Goal: Navigation & Orientation: Go to known website

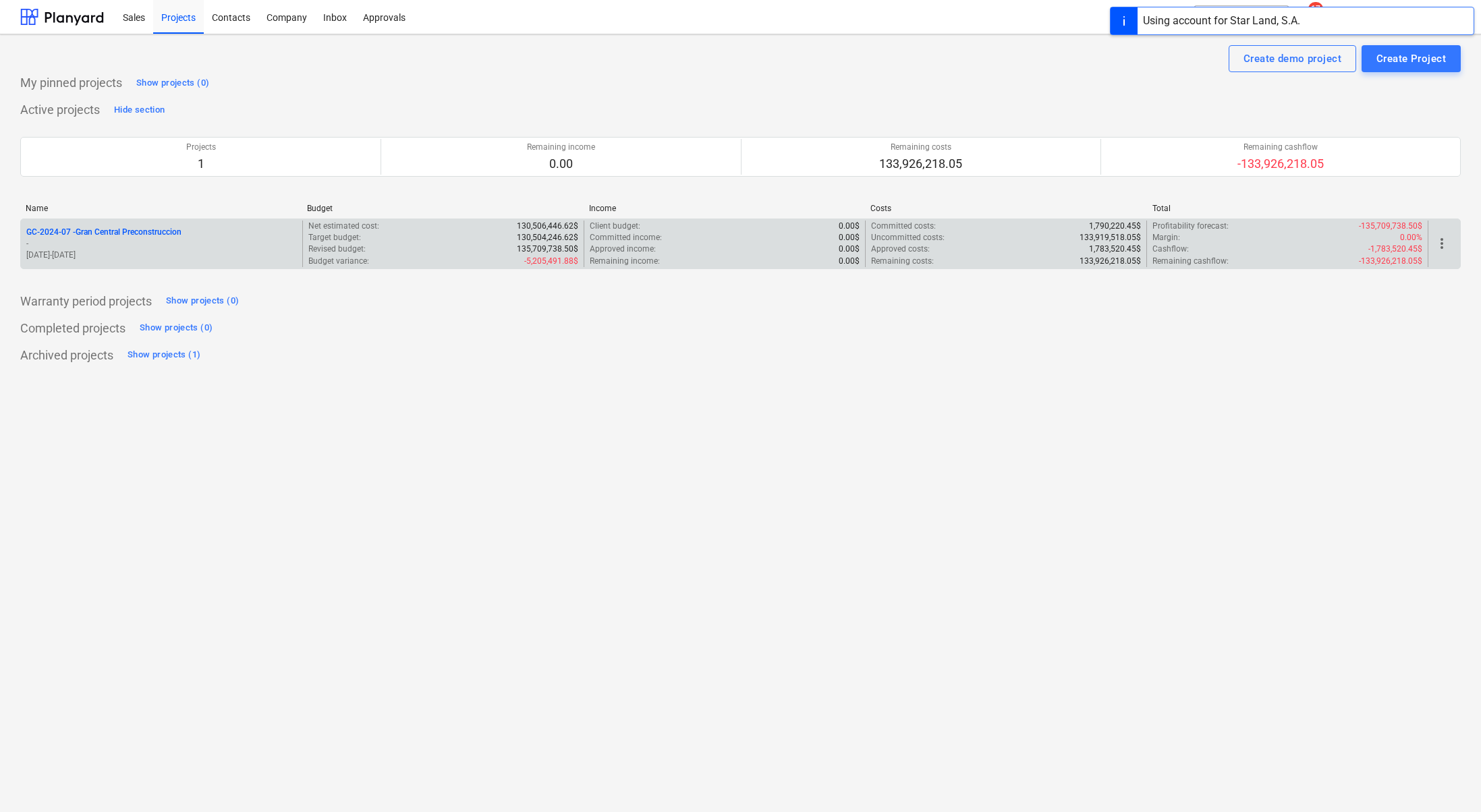
click at [162, 227] on p "GC-2024-07 - Gran Central Preconstruccion" at bounding box center [104, 232] width 156 height 12
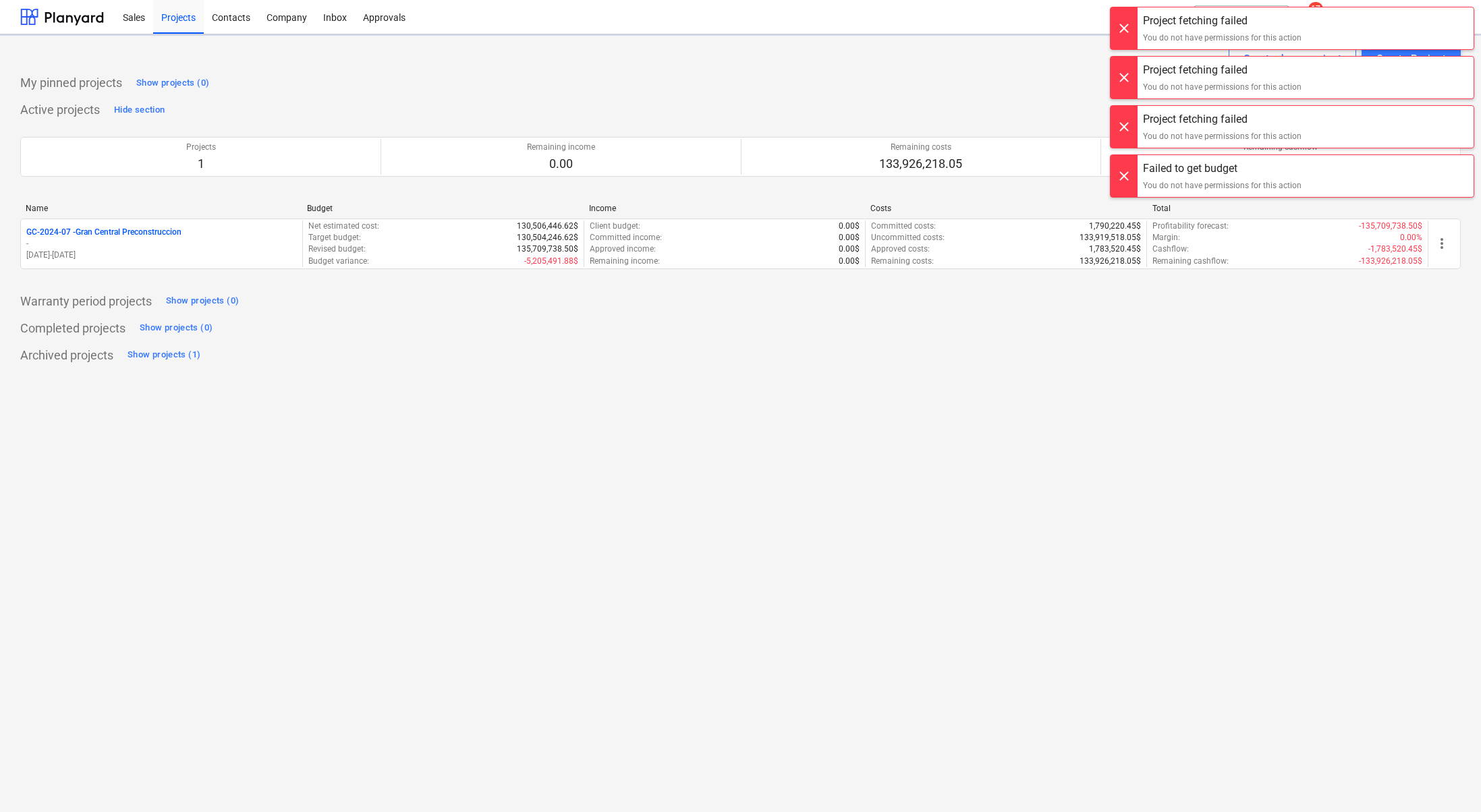
click at [1114, 20] on div at bounding box center [1125, 29] width 27 height 42
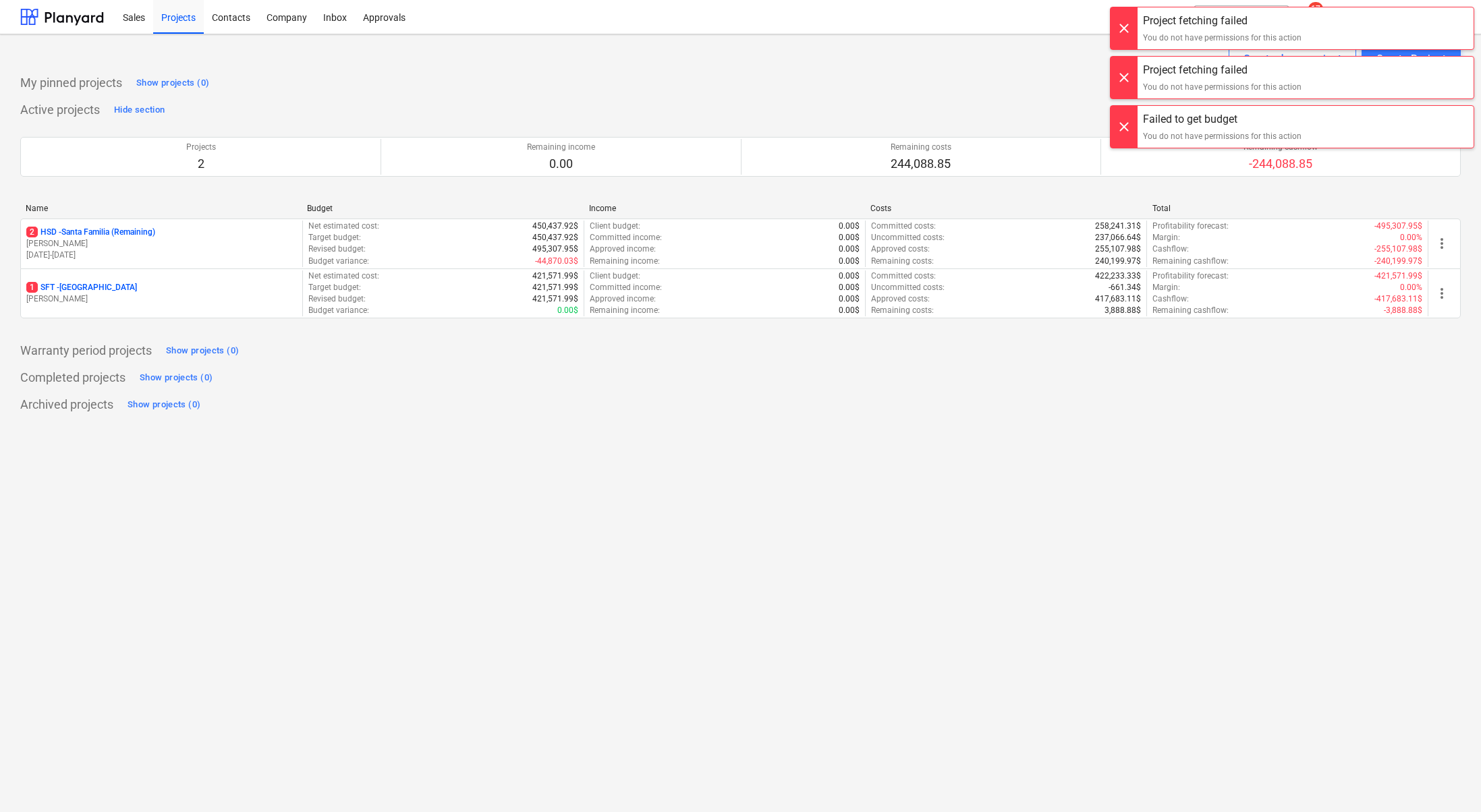
click at [1112, 24] on div at bounding box center [1125, 29] width 27 height 42
click at [1118, 23] on div at bounding box center [1125, 29] width 27 height 42
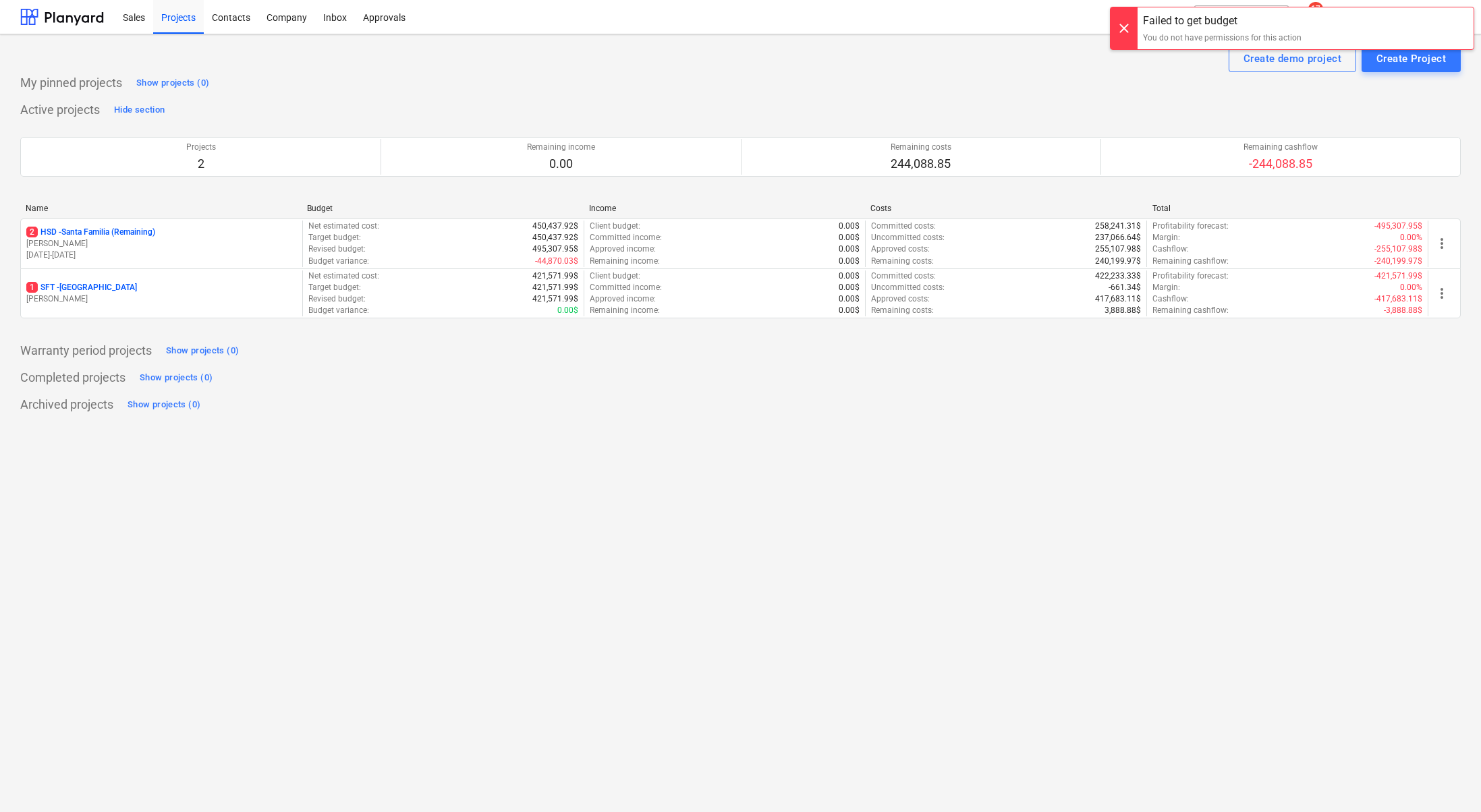
click at [1119, 20] on div at bounding box center [1125, 29] width 27 height 42
click at [1436, 18] on span "[PERSON_NAME]" at bounding box center [1409, 17] width 67 height 11
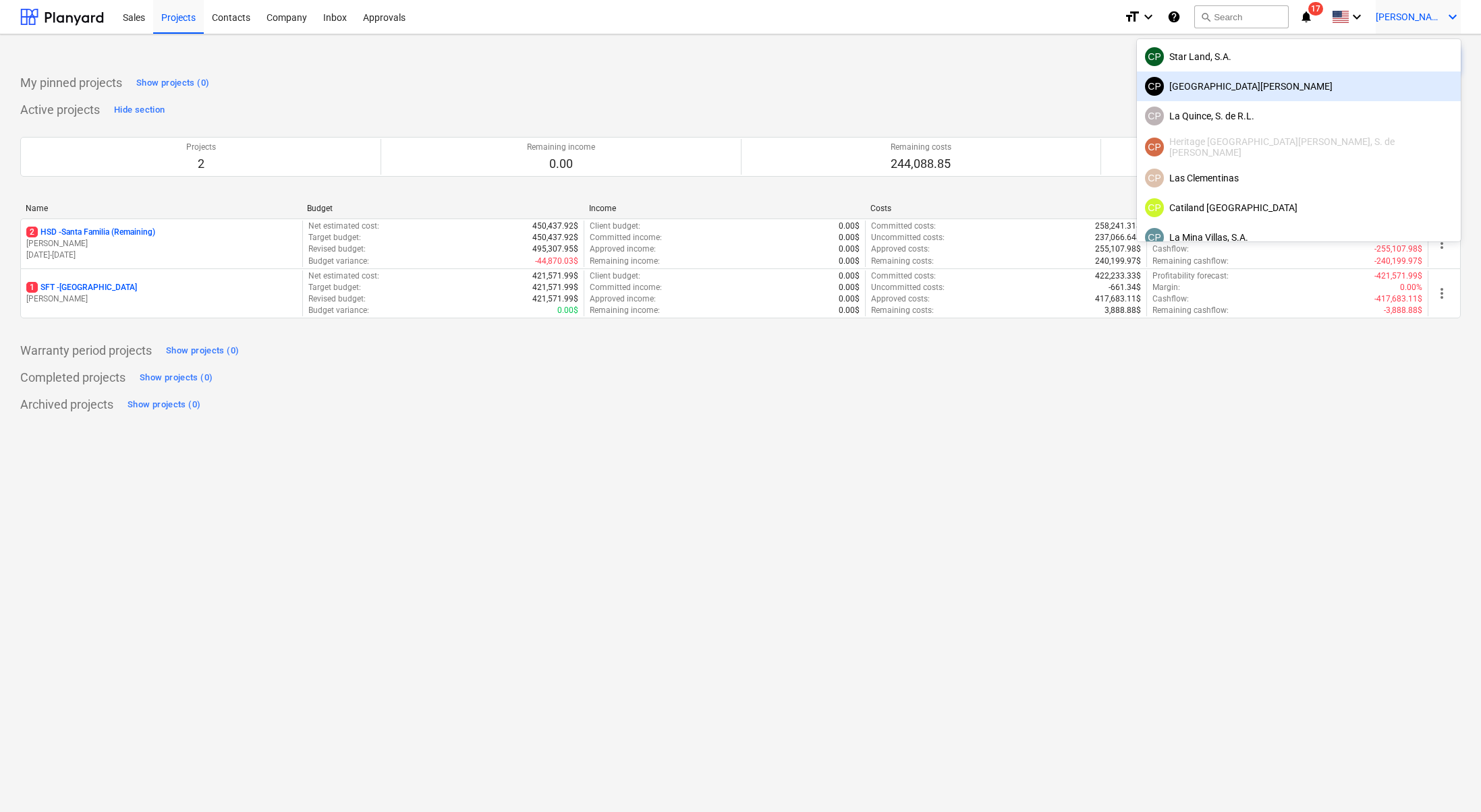
click at [1389, 86] on div "[GEOGRAPHIC_DATA][PERSON_NAME]" at bounding box center [1298, 86] width 308 height 19
